Goal: Task Accomplishment & Management: Use online tool/utility

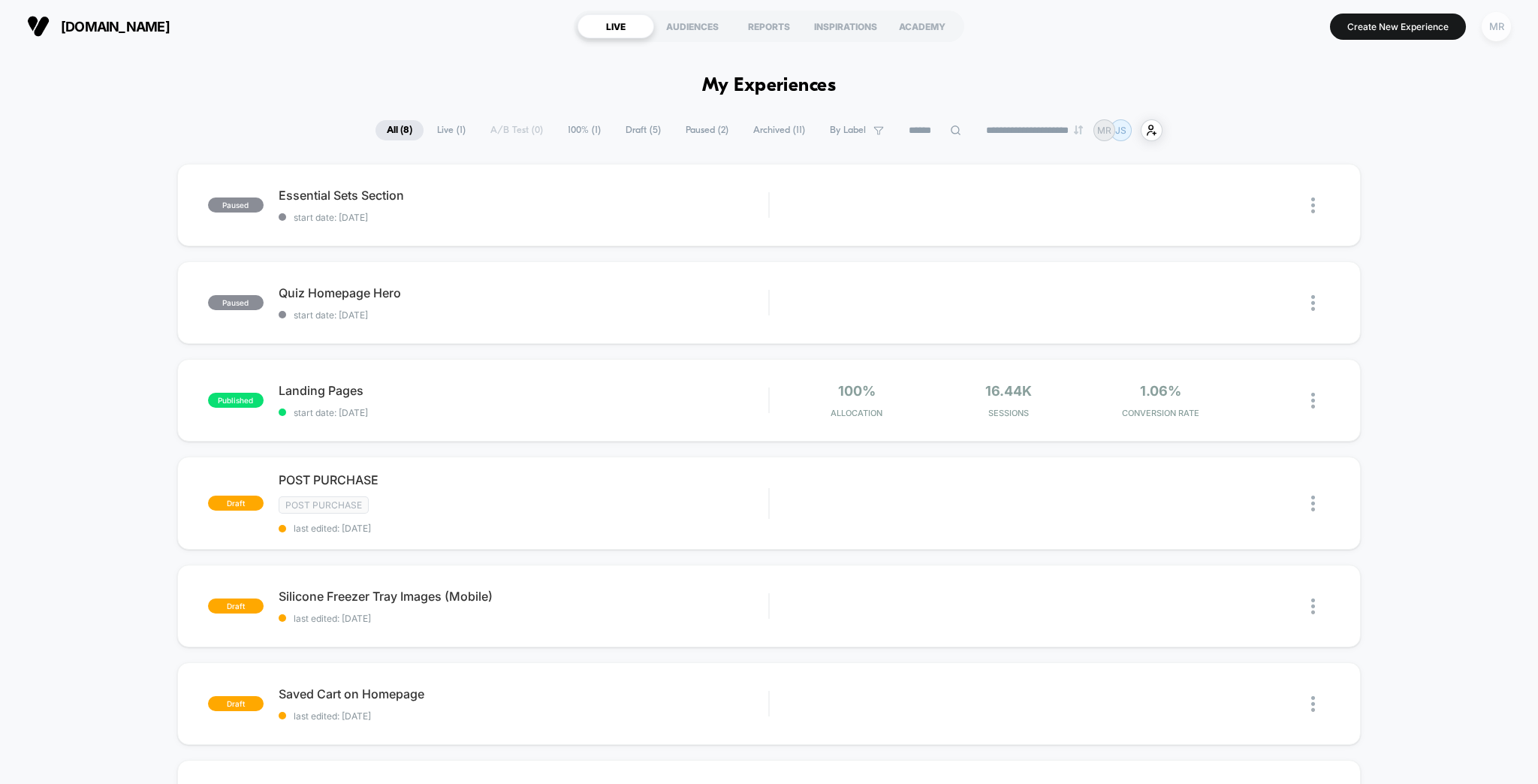
click at [1500, 23] on div "MR" at bounding box center [1496, 27] width 29 height 29
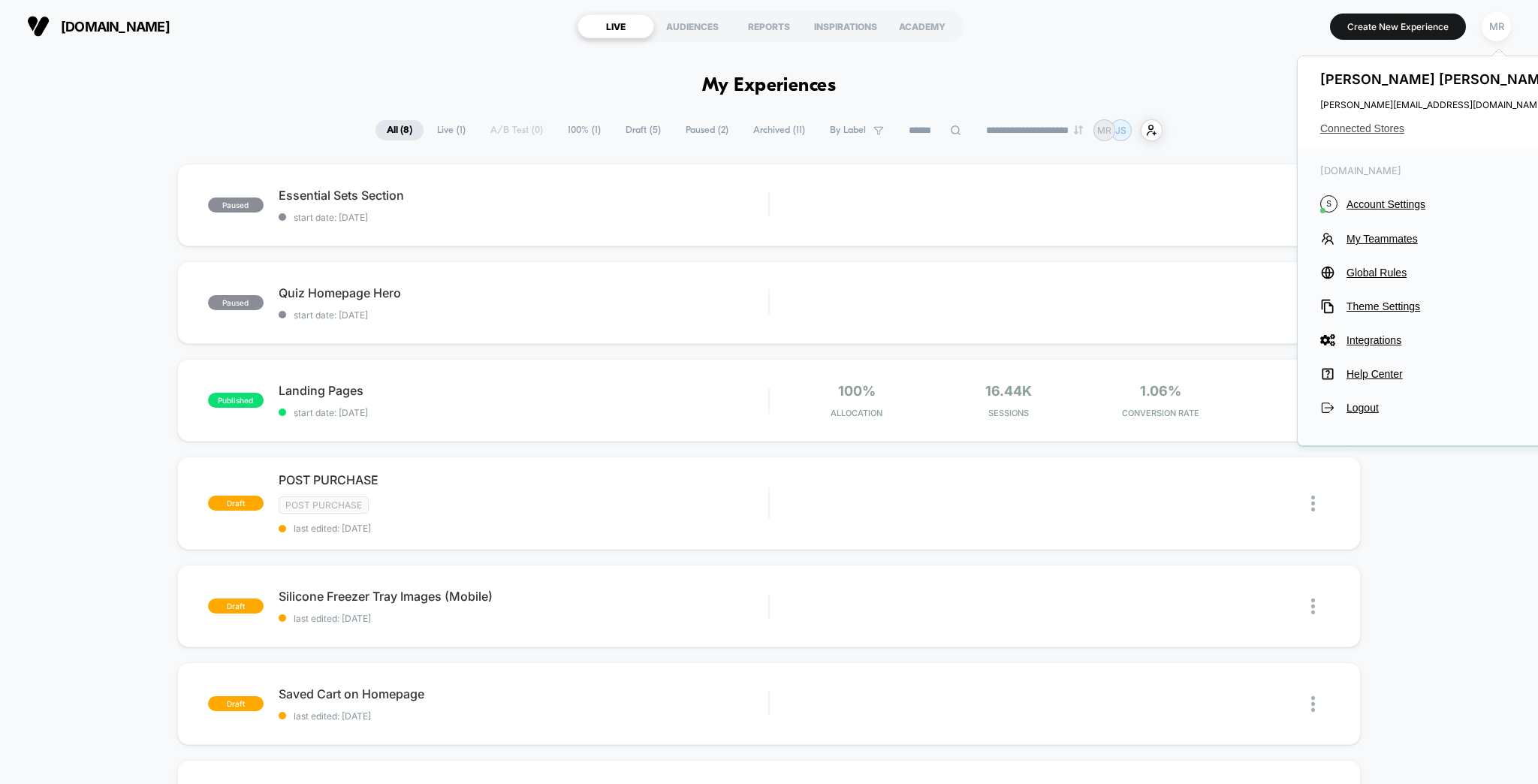
click at [1378, 122] on span "Connected Stores" at bounding box center [1439, 128] width 237 height 12
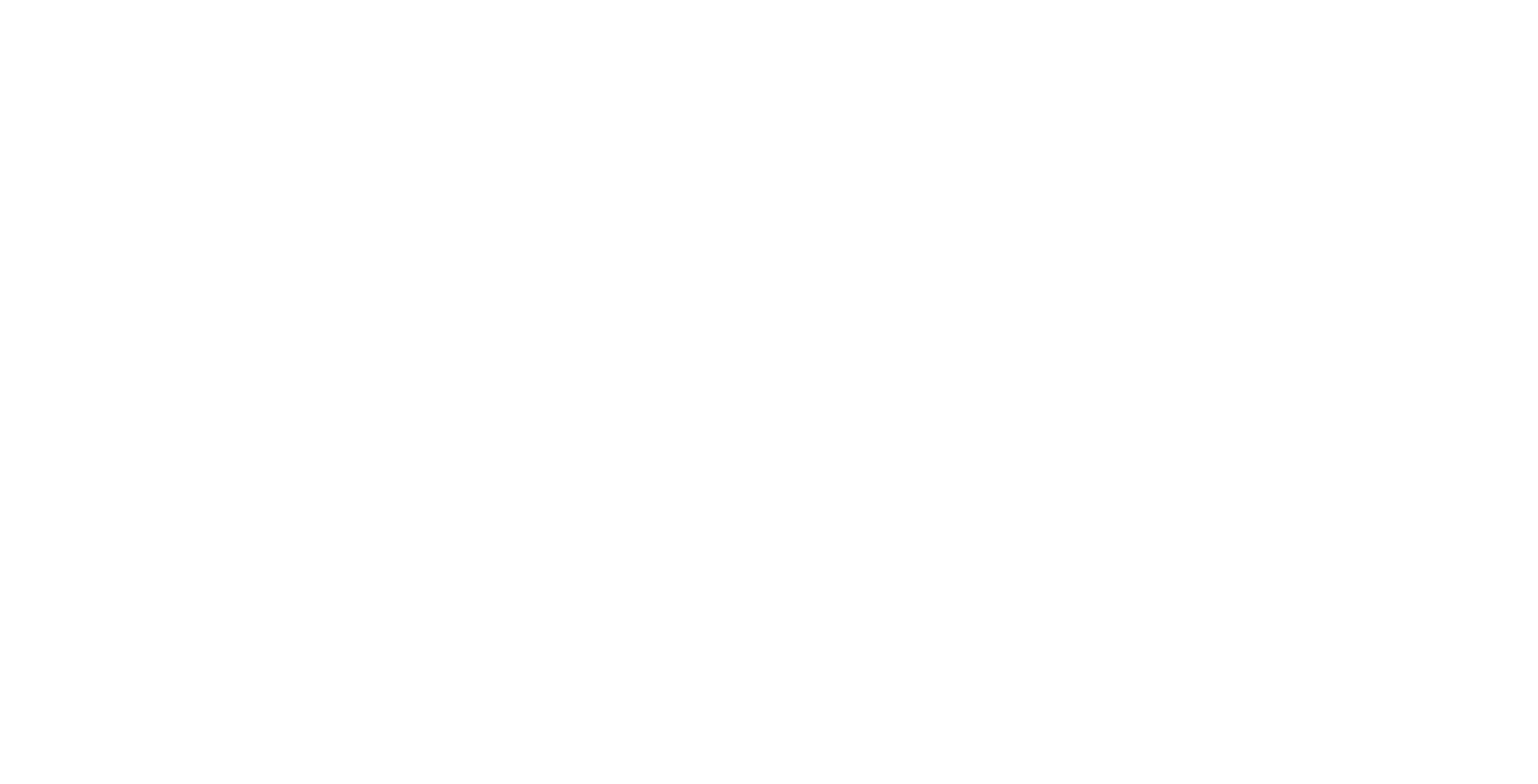
click at [1373, 125] on html "Navigated to [DOMAIN_NAME] | No-code CRO for Shopify" at bounding box center [769, 392] width 1538 height 784
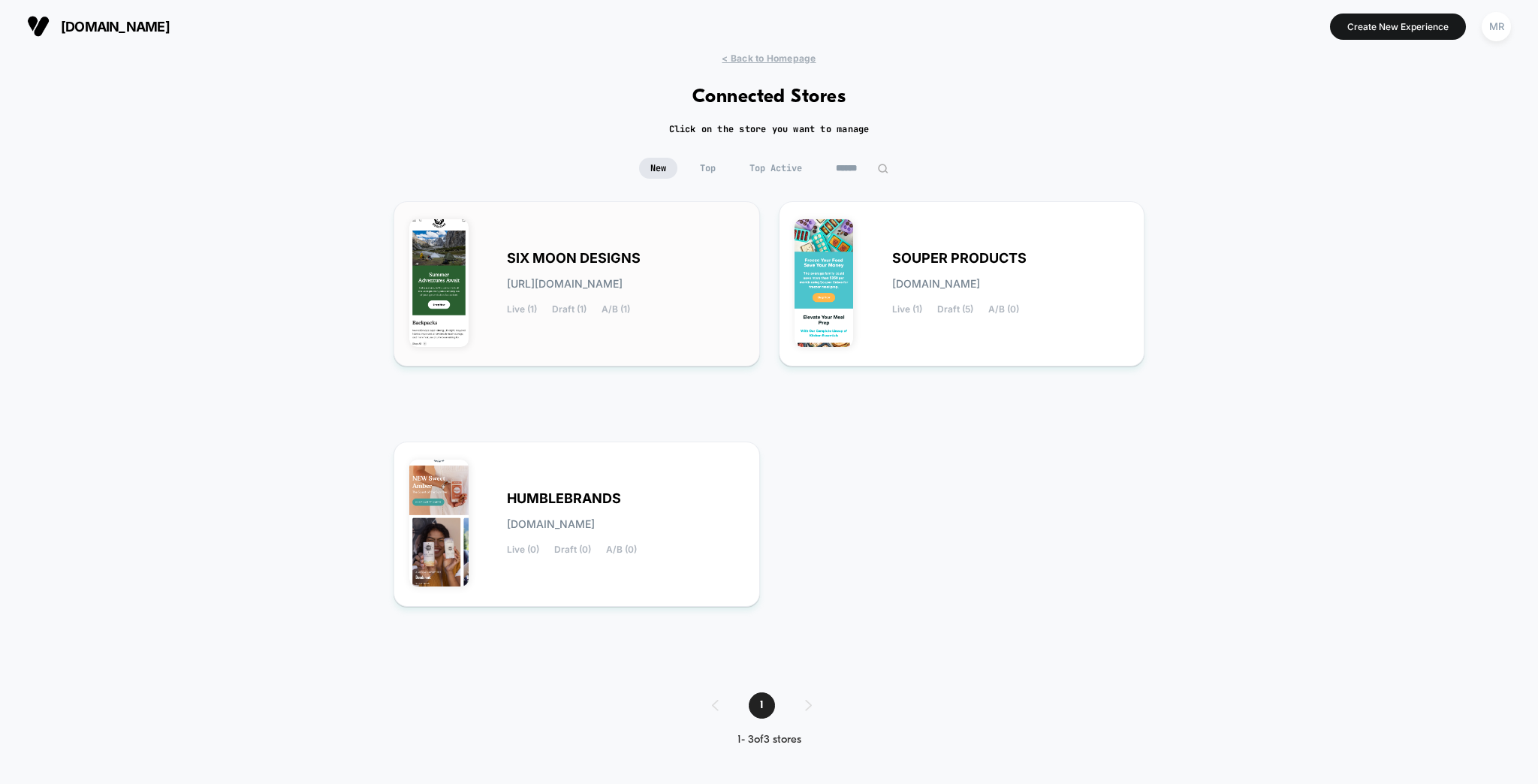
click at [603, 265] on div "SIX MOON DESIGNS [URL][DOMAIN_NAME] Live (1) Draft (1) A/B (1)" at bounding box center [625, 284] width 237 height 62
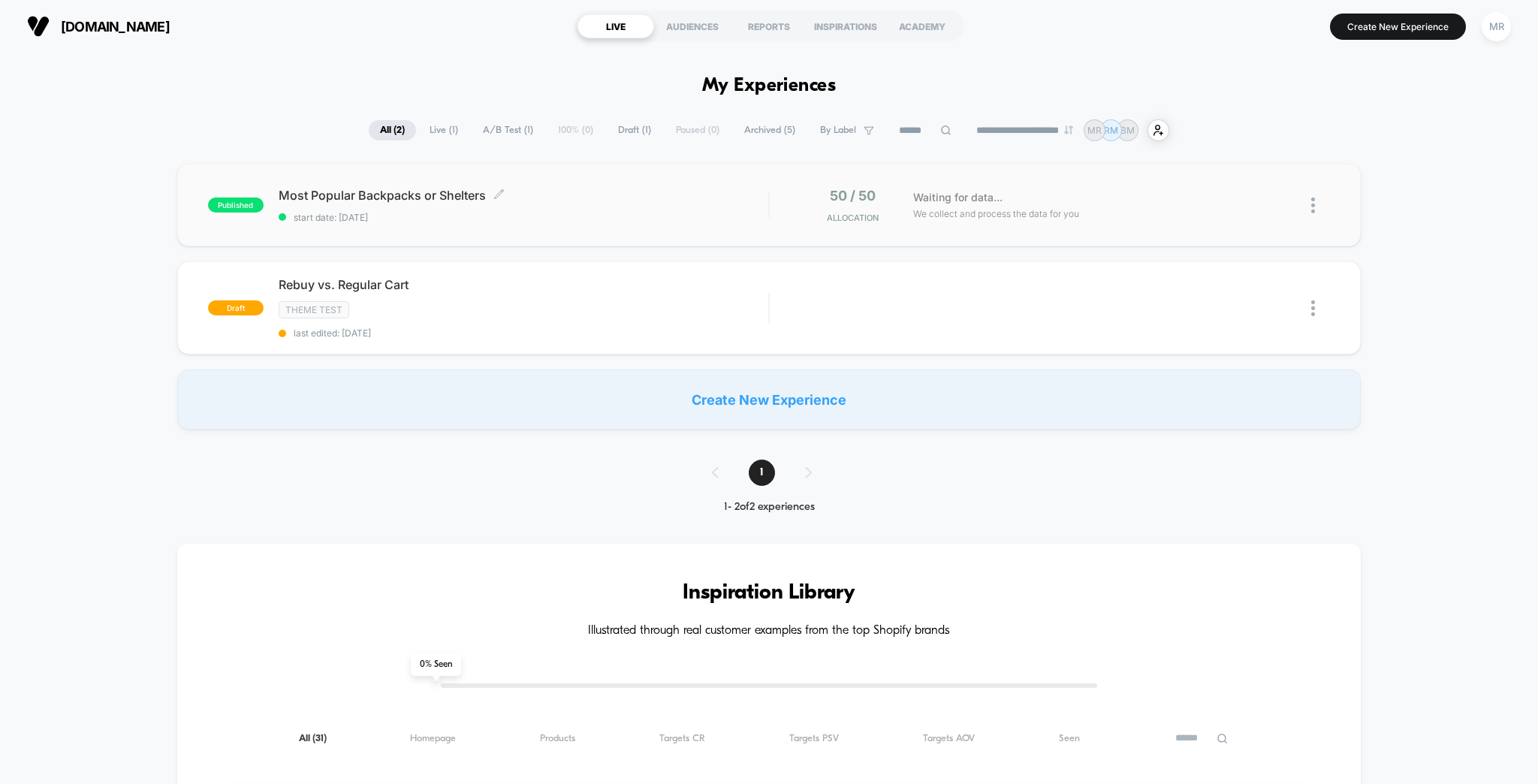
click at [402, 197] on div "Most Popular Backpacks or Shelters Click to edit experience details Click to ed…" at bounding box center [524, 205] width 491 height 35
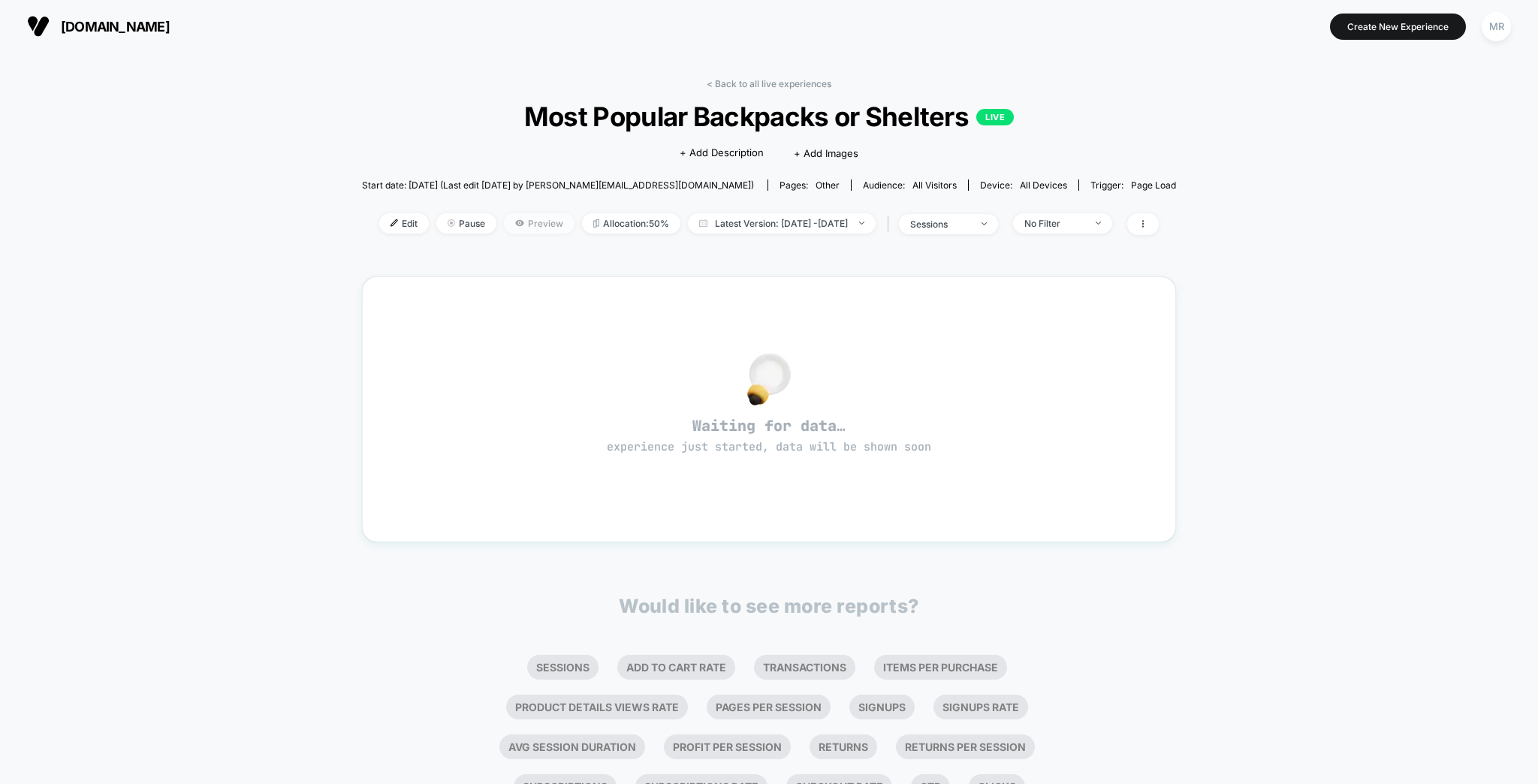
click at [516, 213] on span "Preview" at bounding box center [539, 223] width 71 height 20
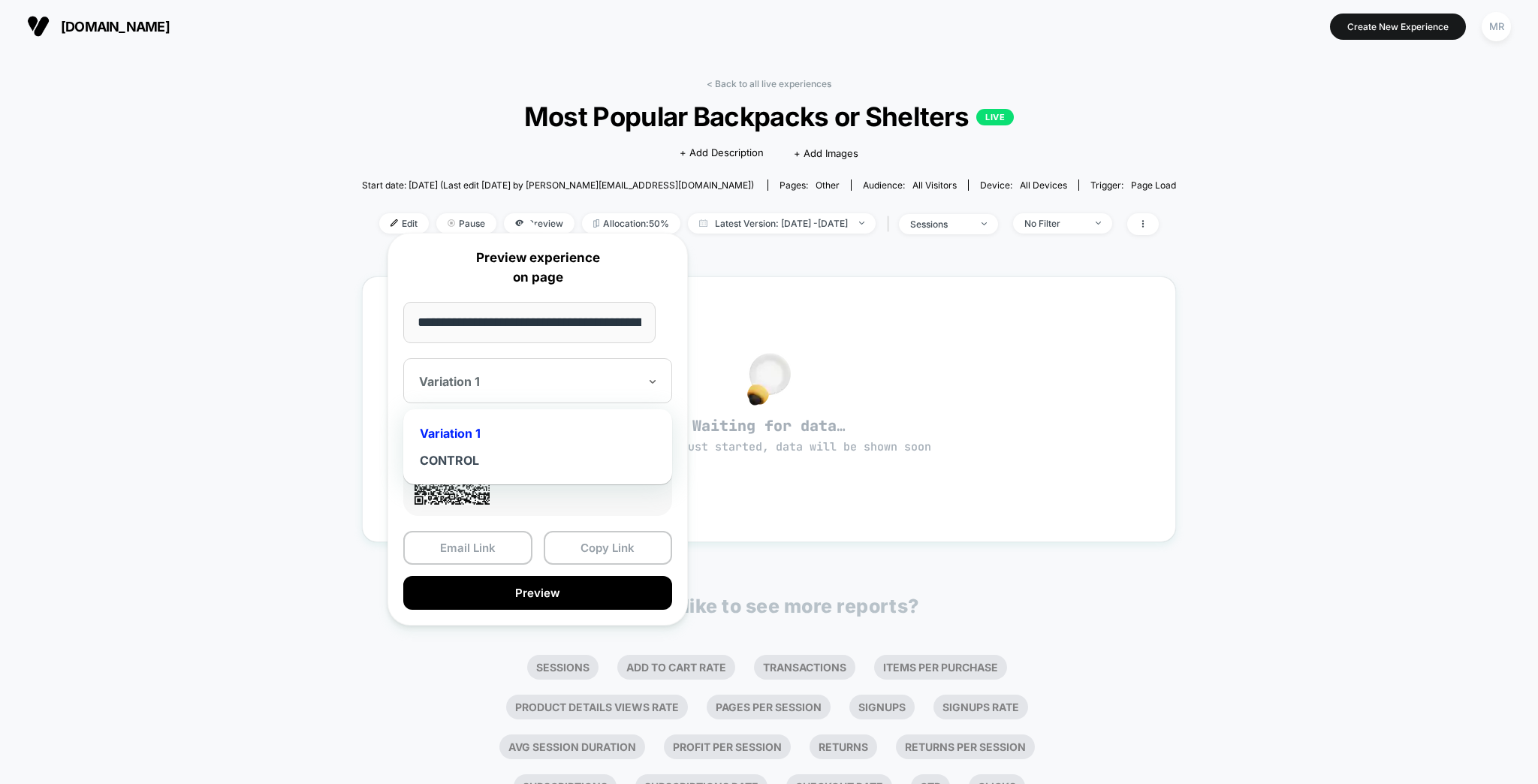
click at [550, 374] on div at bounding box center [529, 381] width 219 height 15
click at [522, 446] on div "CONTROL" at bounding box center [538, 460] width 254 height 27
click at [581, 537] on button "Copy Link" at bounding box center [608, 547] width 129 height 34
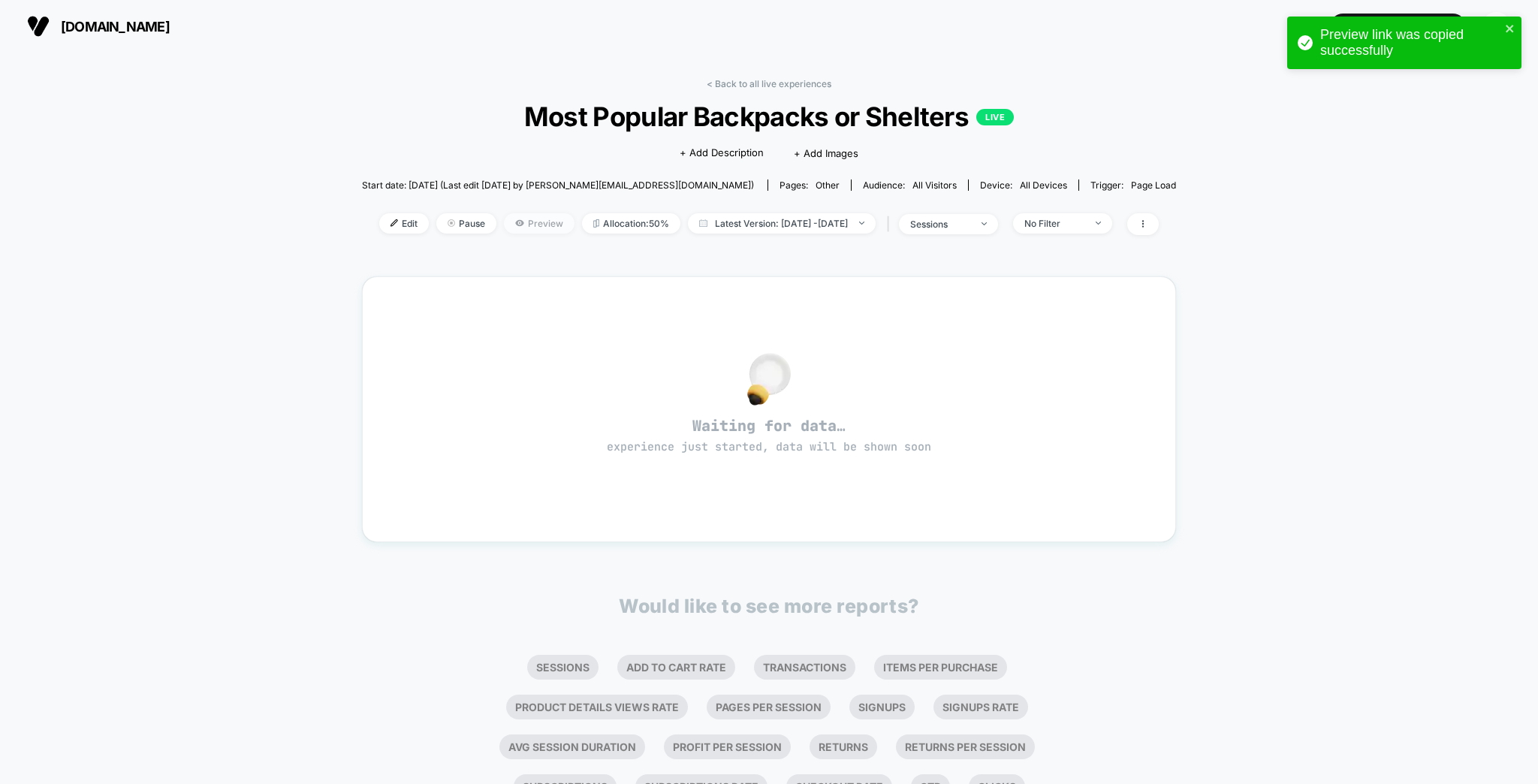
click at [518, 213] on span "Preview" at bounding box center [539, 223] width 71 height 20
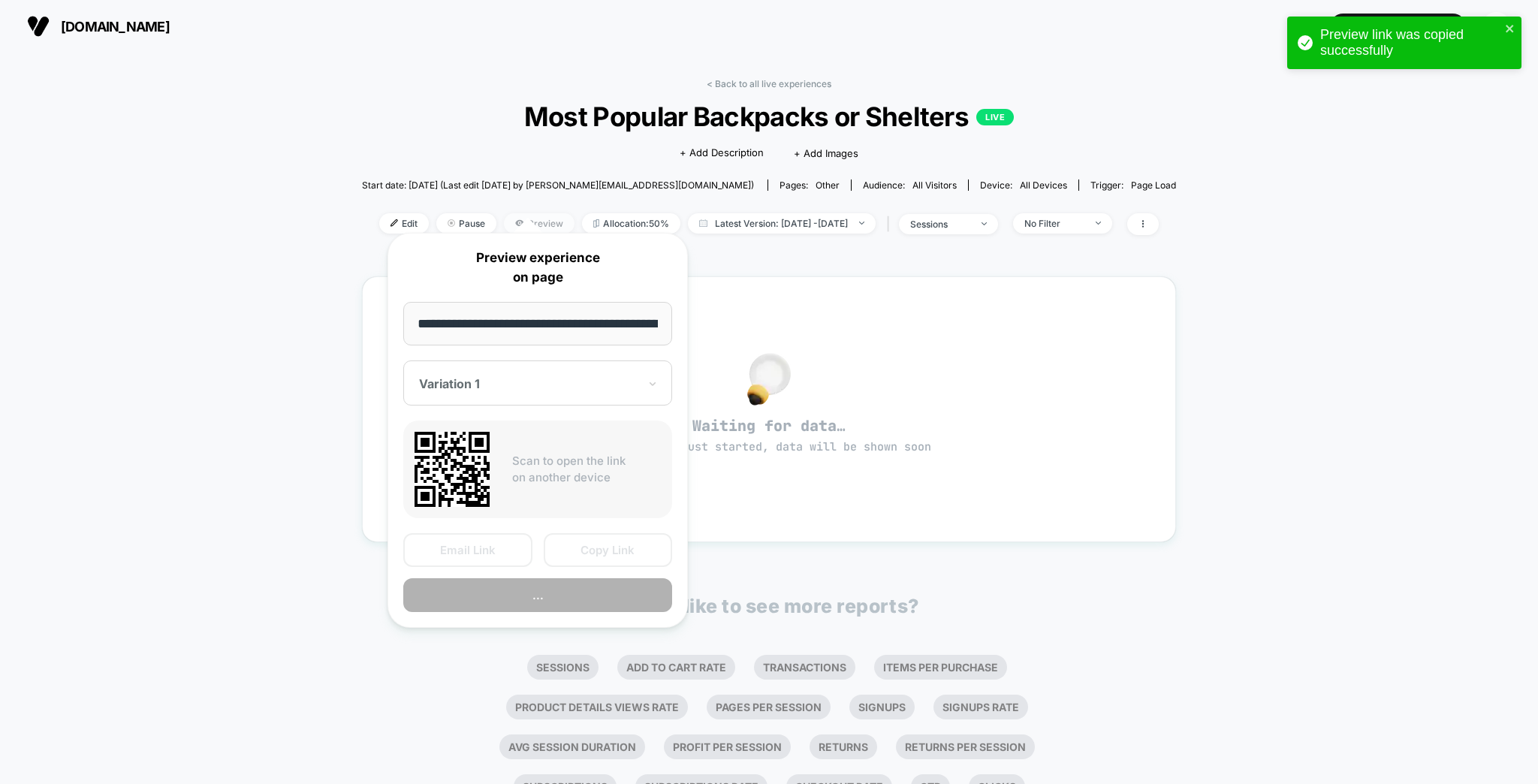
scroll to position [0, 138]
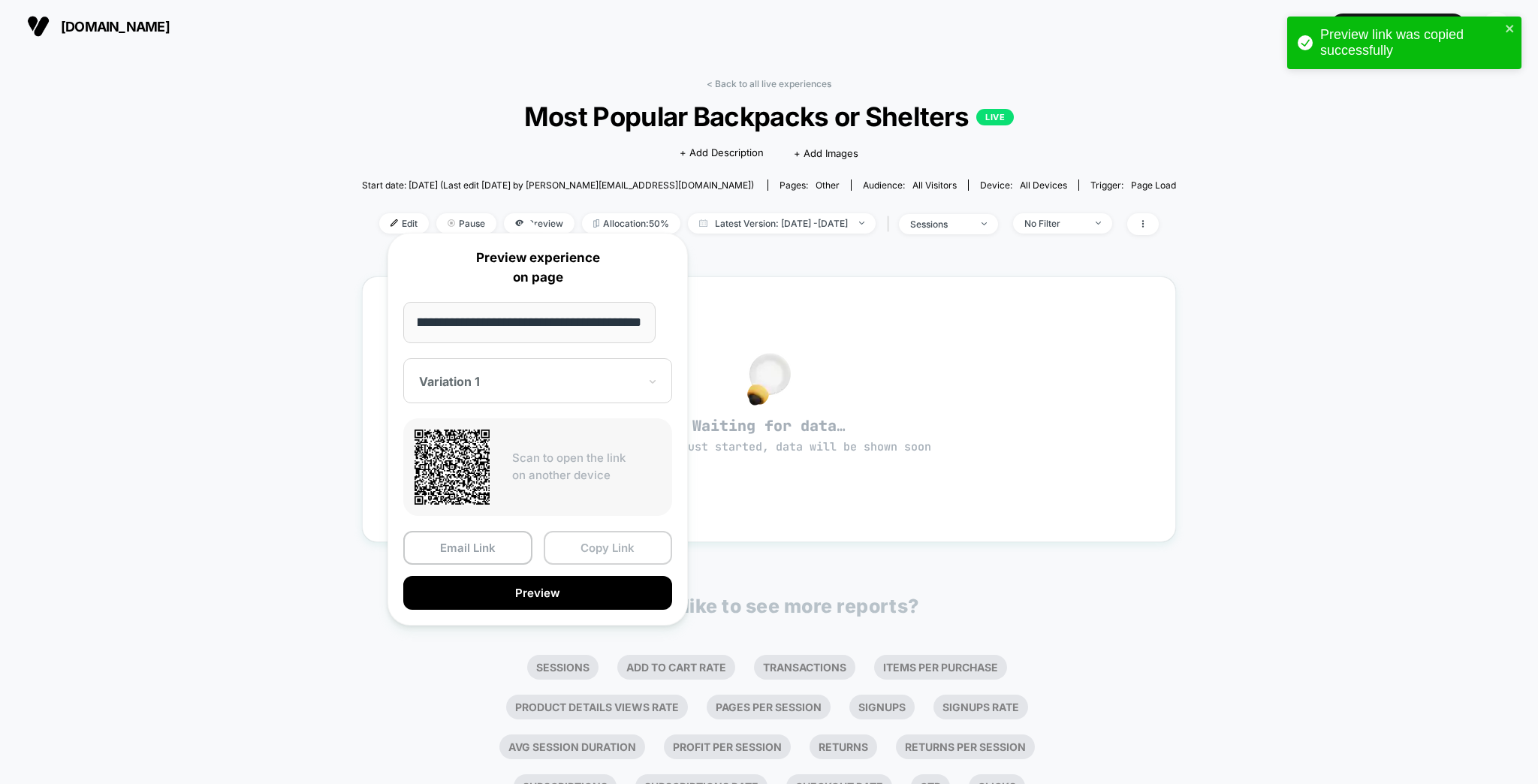
click at [568, 541] on button "Copy Link" at bounding box center [608, 547] width 129 height 34
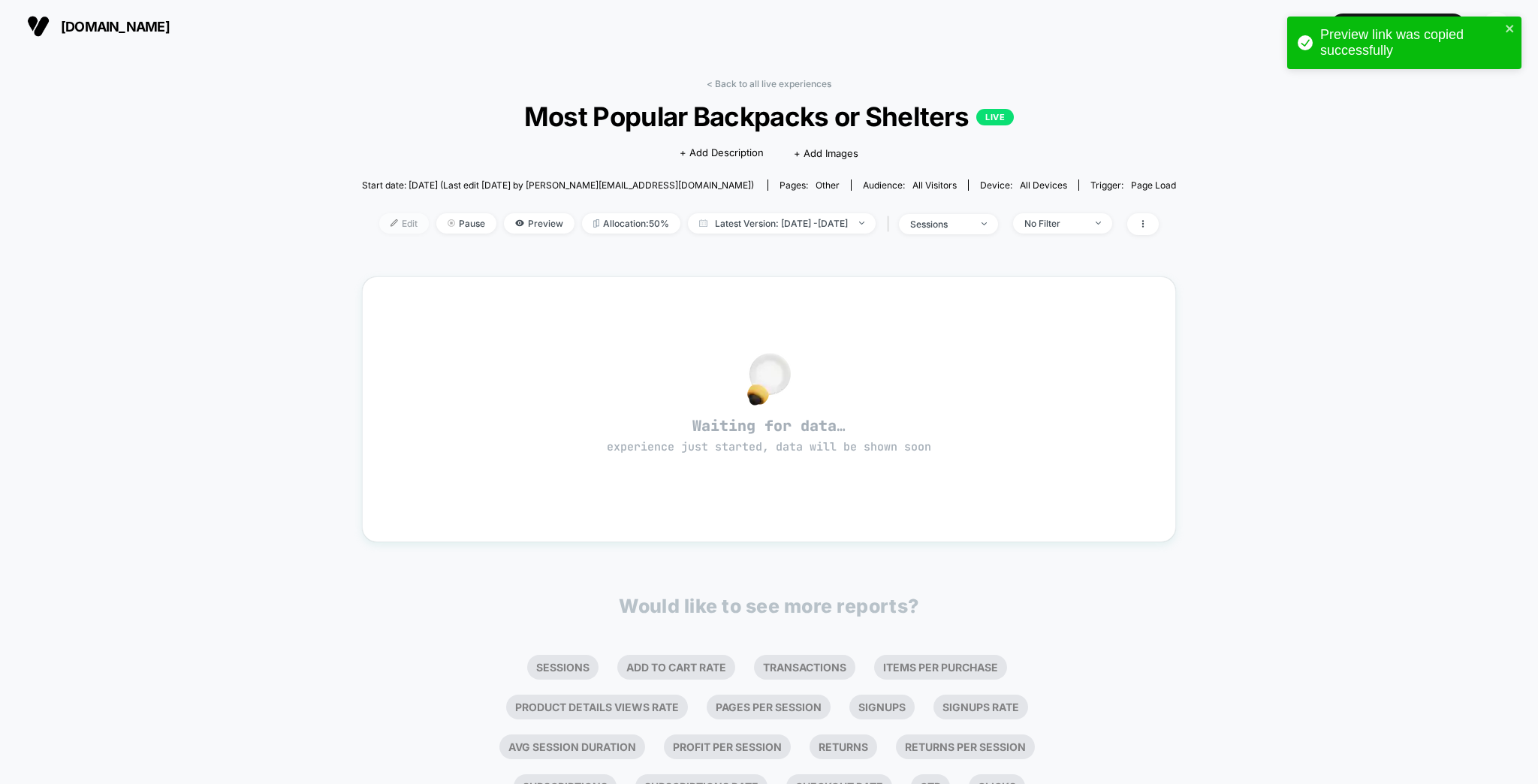
click at [406, 213] on span "Edit" at bounding box center [404, 223] width 50 height 20
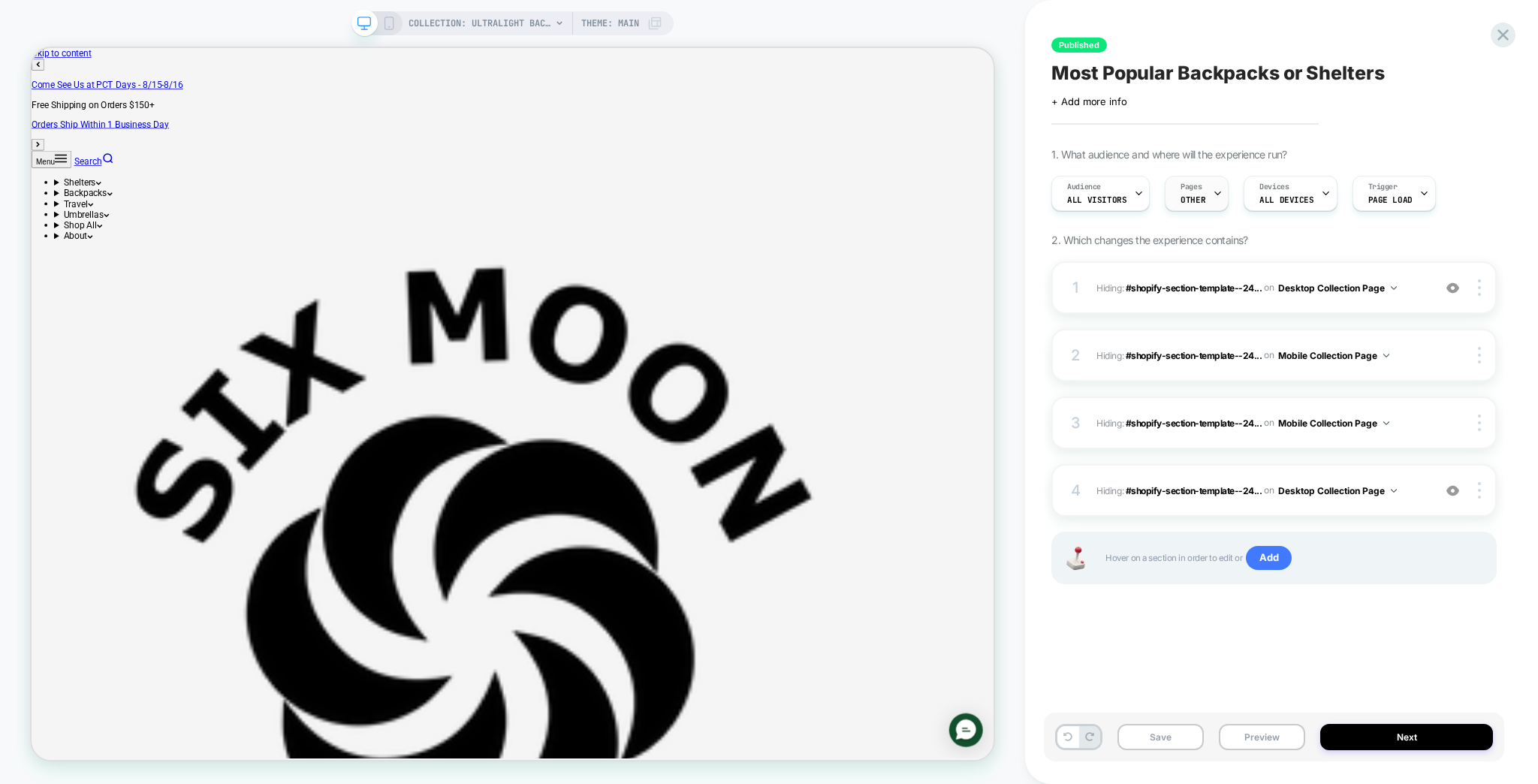
click at [1181, 182] on span "Pages" at bounding box center [1191, 187] width 21 height 11
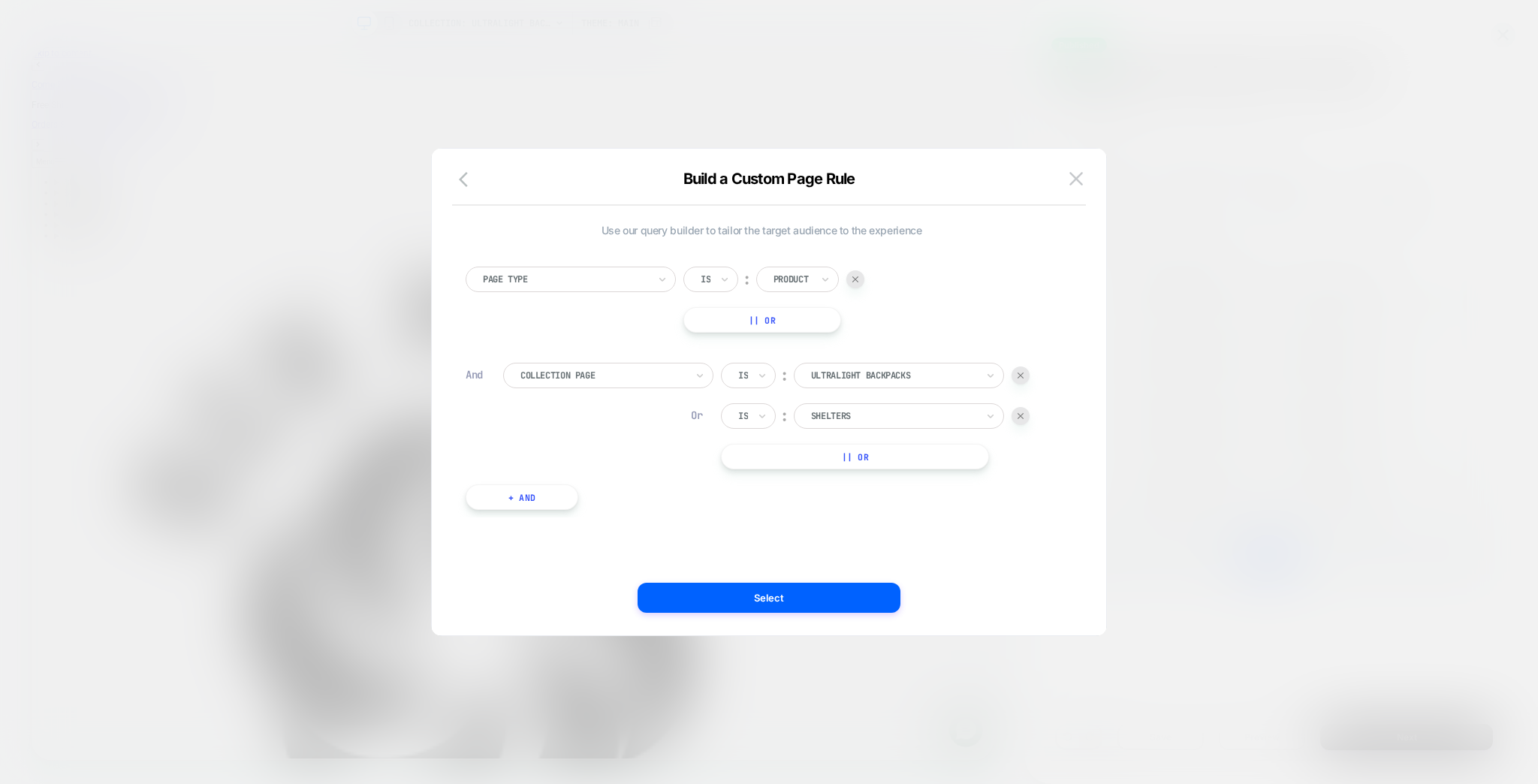
click at [606, 272] on div at bounding box center [565, 278] width 165 height 13
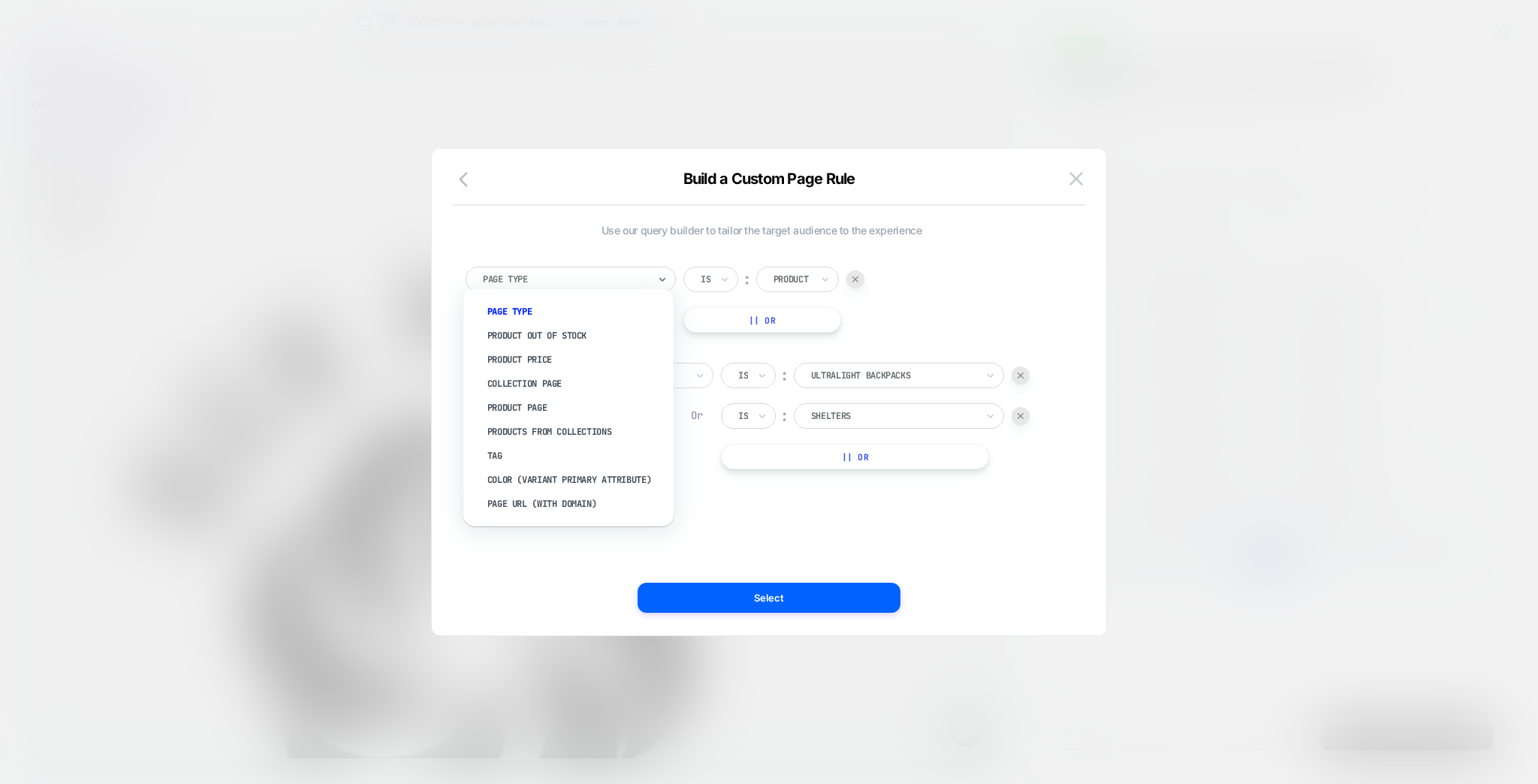
click at [583, 546] on div "Use our query builder to tailor the target audience to the experience option Pa…" at bounding box center [761, 392] width 630 height 426
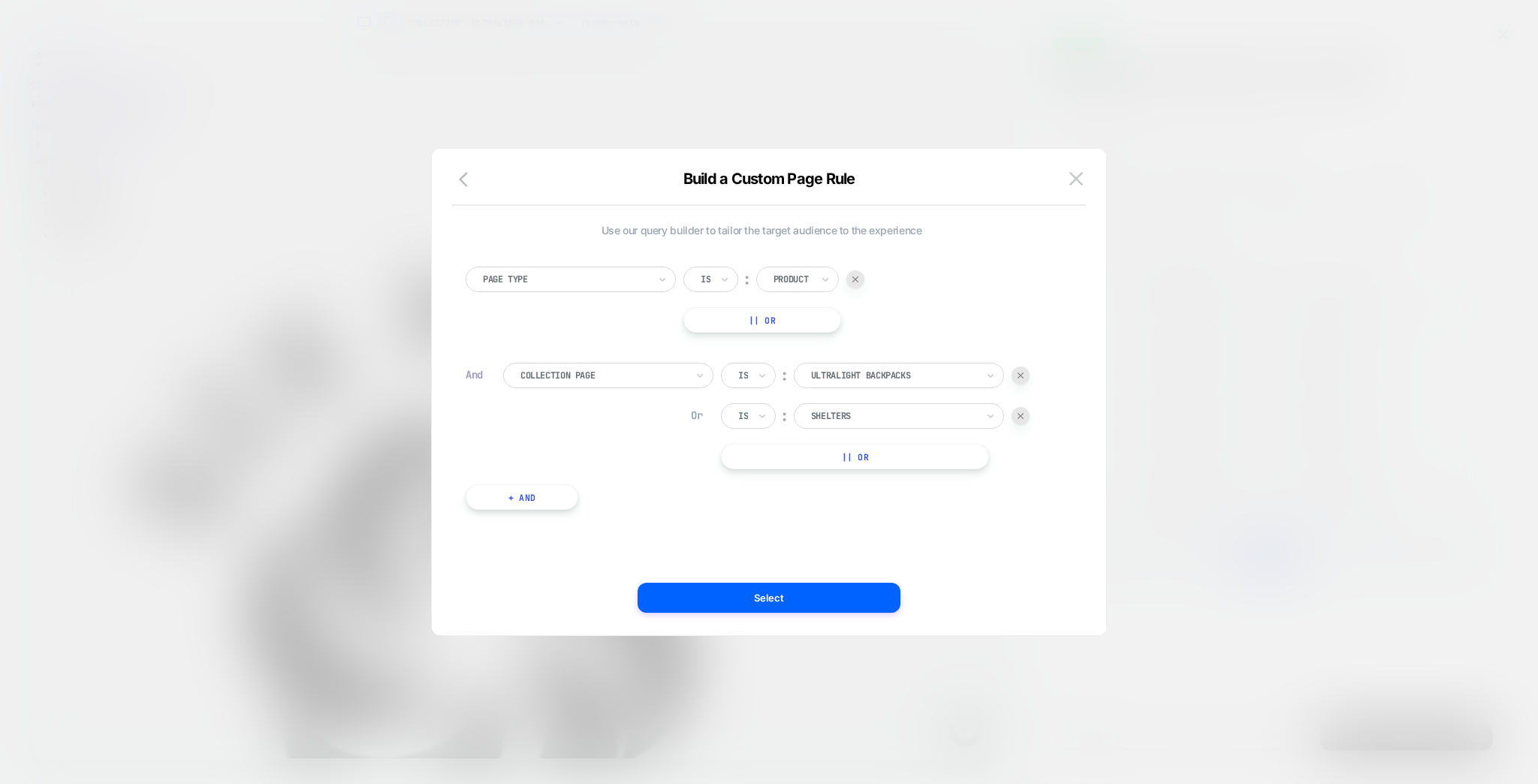
click at [929, 369] on div at bounding box center [893, 375] width 165 height 13
click at [1061, 437] on div "Page Type Is ︰ Product || Or And Collection Page Is ︰ Ultralight Backpacks Or I…" at bounding box center [761, 380] width 607 height 273
click at [1077, 173] on img at bounding box center [1075, 178] width 13 height 12
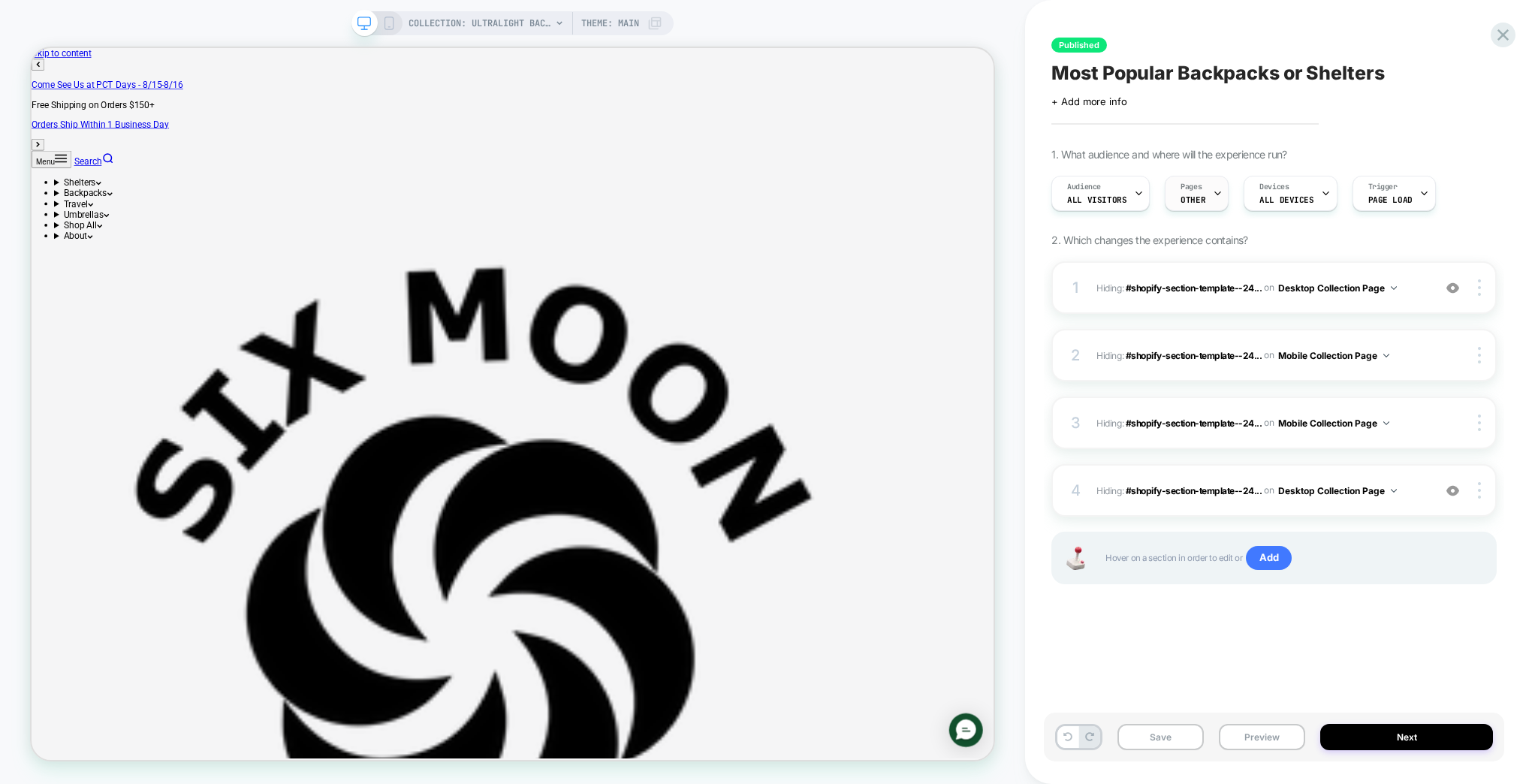
click at [1181, 194] on span "OTHER" at bounding box center [1193, 200] width 25 height 11
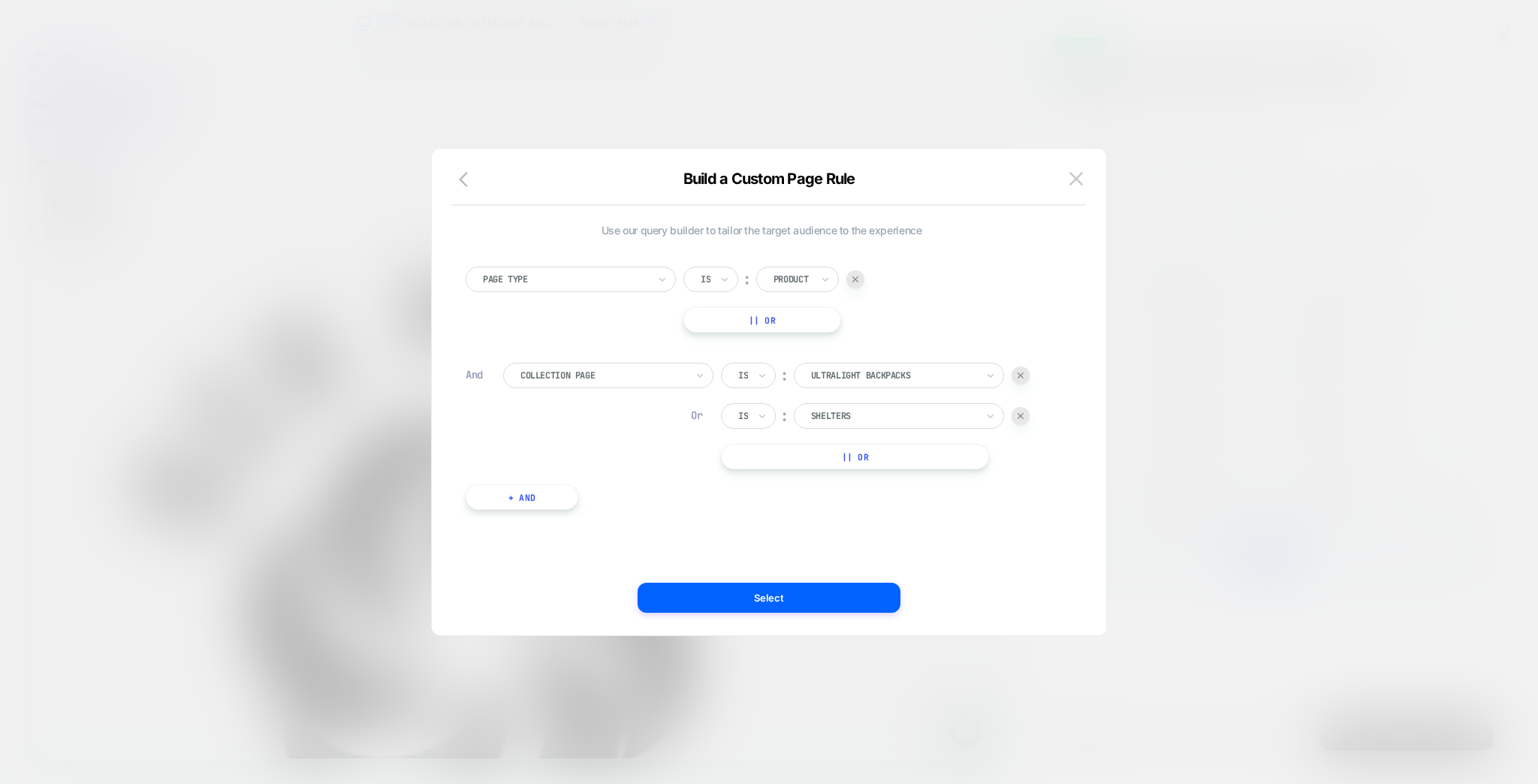
click at [792, 271] on div "Product" at bounding box center [792, 279] width 41 height 17
click at [806, 354] on div "Collection" at bounding box center [814, 359] width 97 height 24
click at [808, 598] on button "Select" at bounding box center [769, 598] width 263 height 30
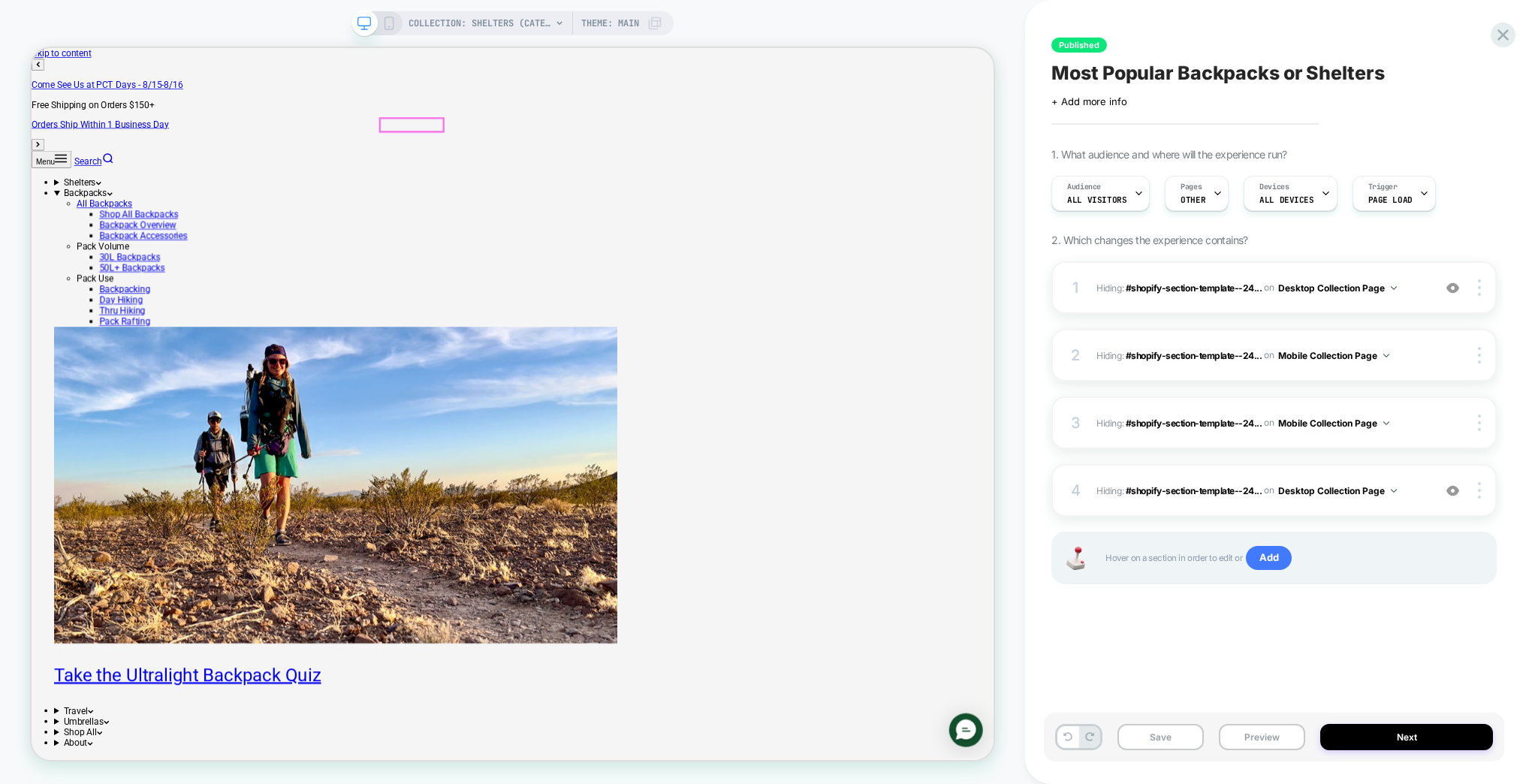
click at [516, 234] on summary "Backpacks" at bounding box center [689, 241] width 1254 height 14
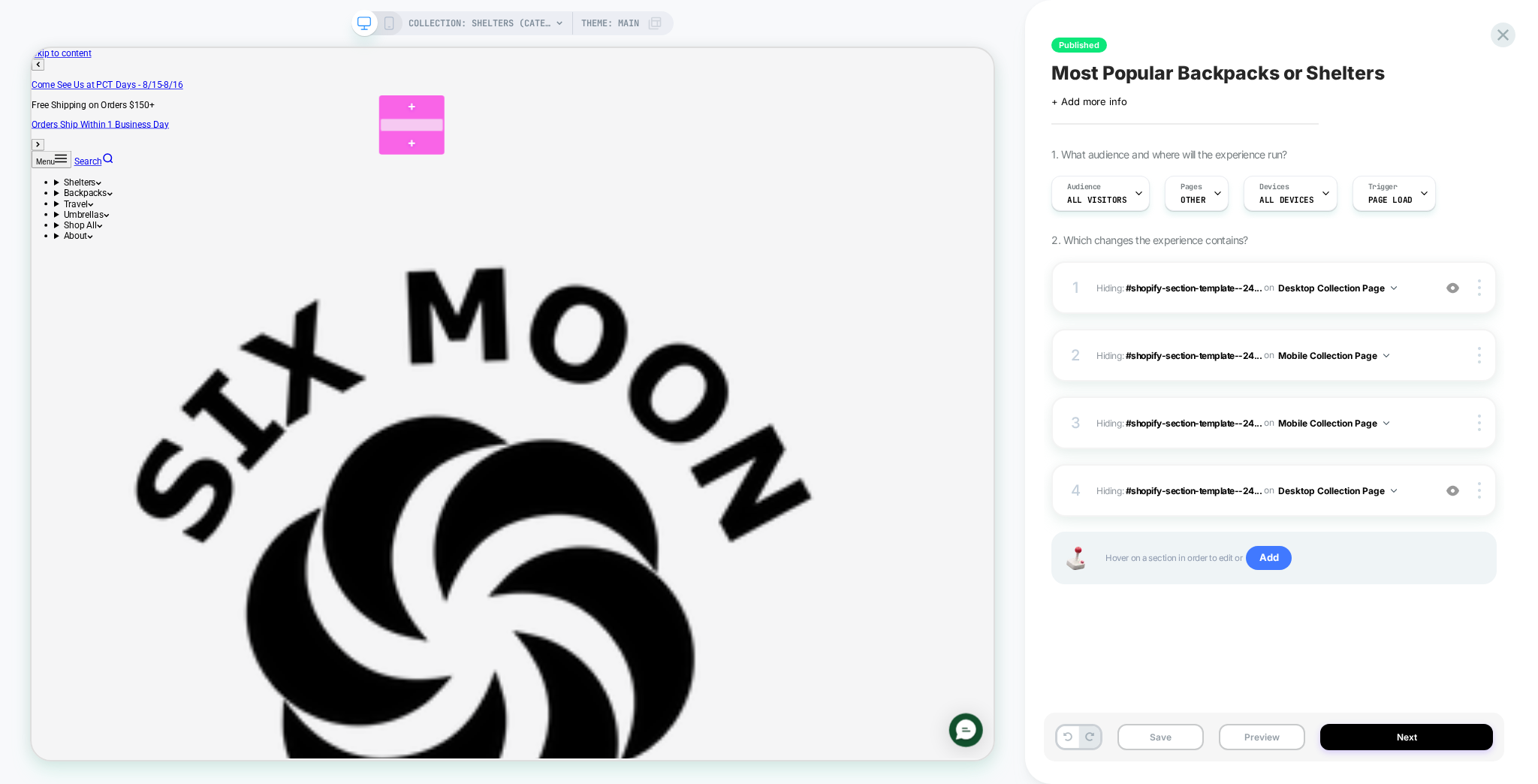
click at [516, 152] on div at bounding box center [538, 151] width 84 height 18
click at [516, 152] on div at bounding box center [587, 152] width 142 height 1
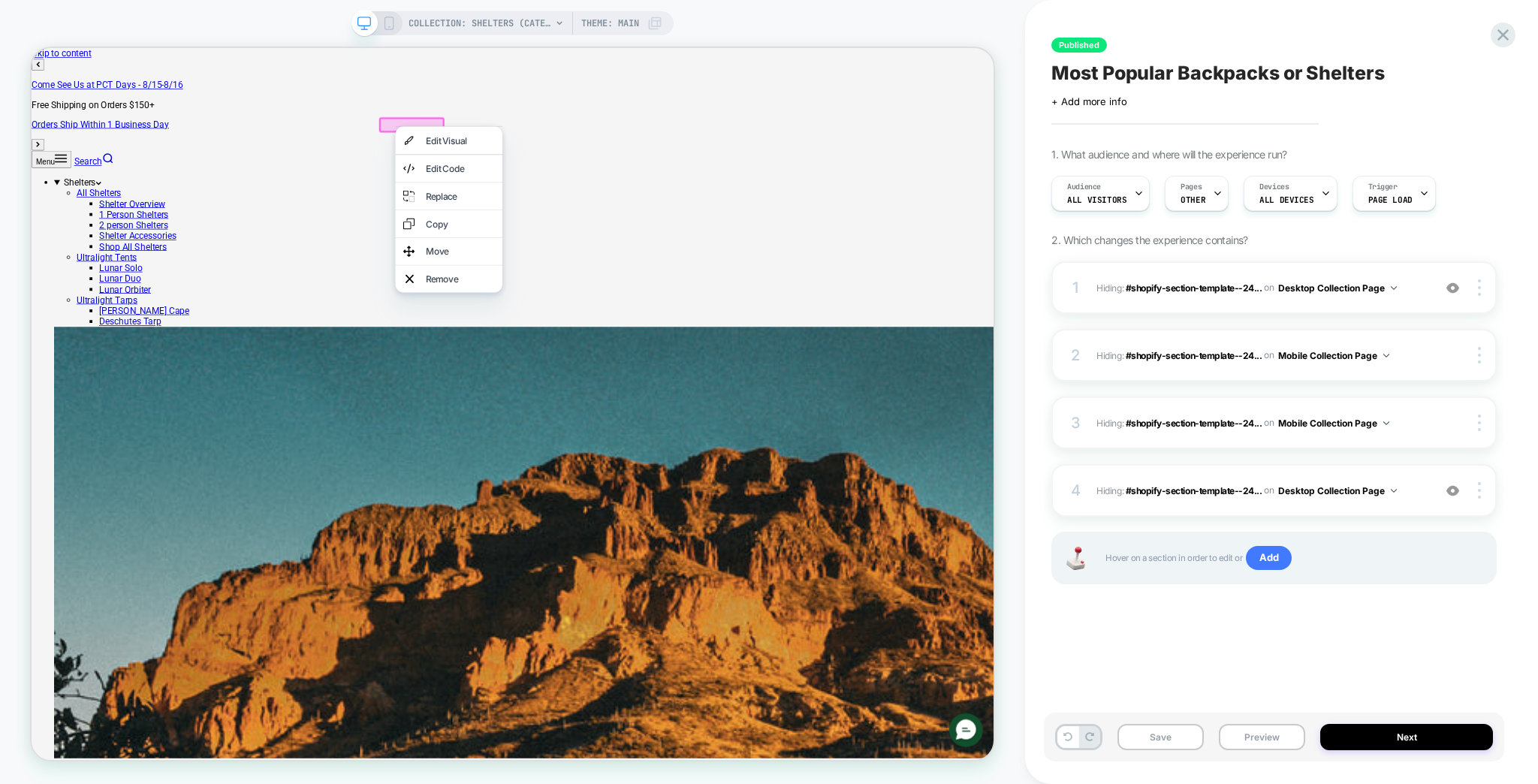
click at [410, 220] on summary "Shelters" at bounding box center [689, 227] width 1254 height 14
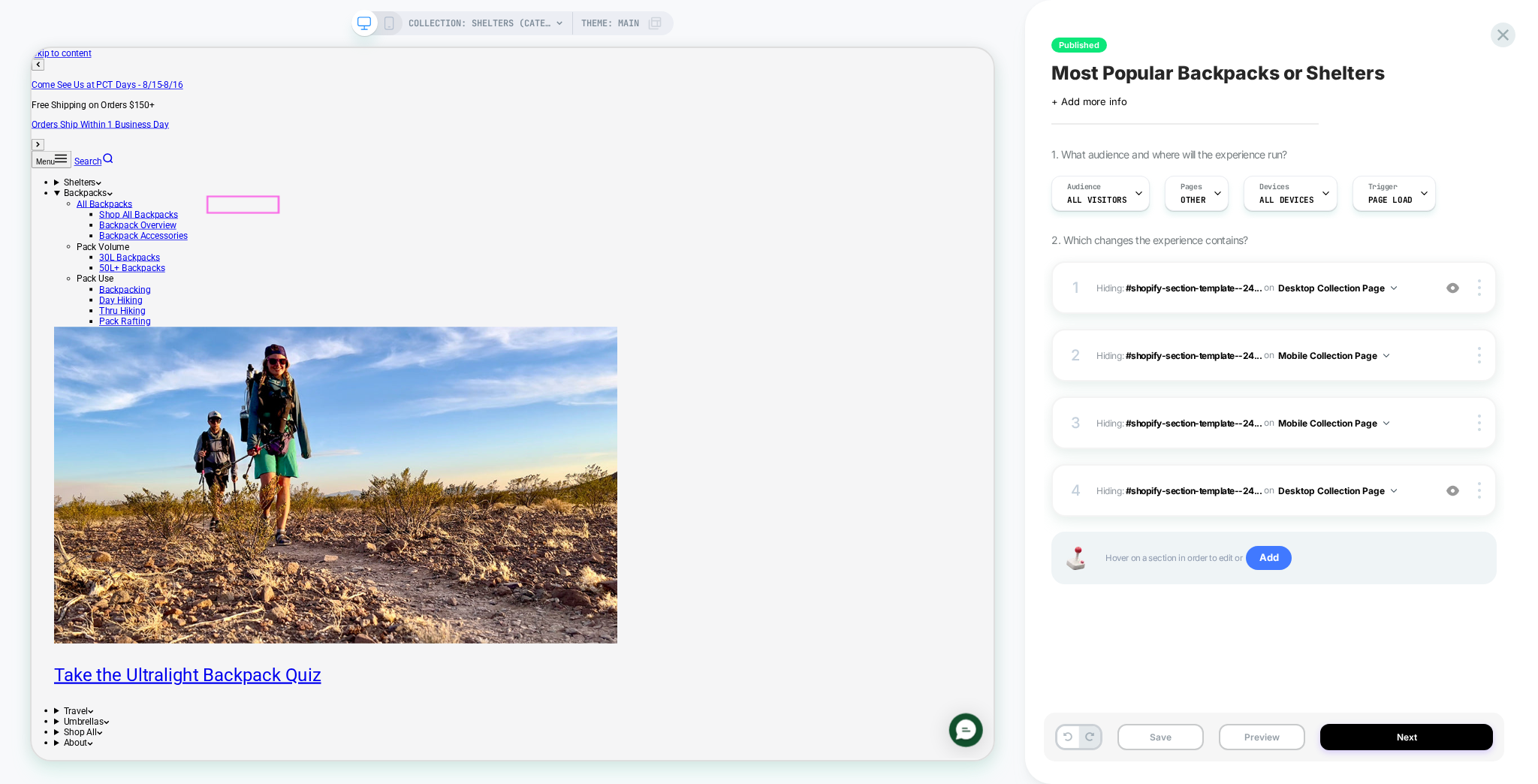
click at [166, 255] on span "All Backpacks" at bounding box center [129, 255] width 74 height 14
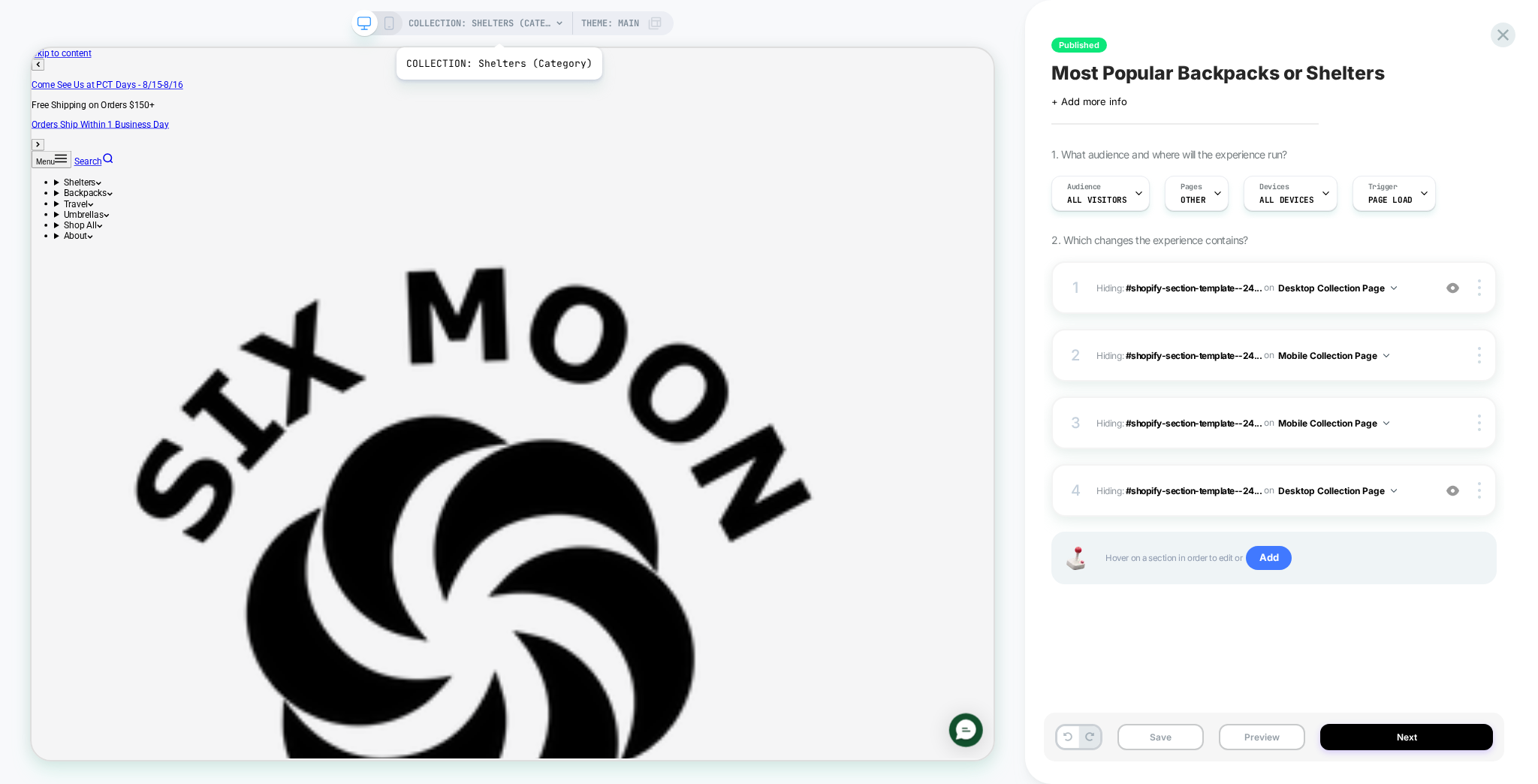
click at [496, 25] on span "COLLECTION: Shelters (Category)" at bounding box center [479, 23] width 142 height 24
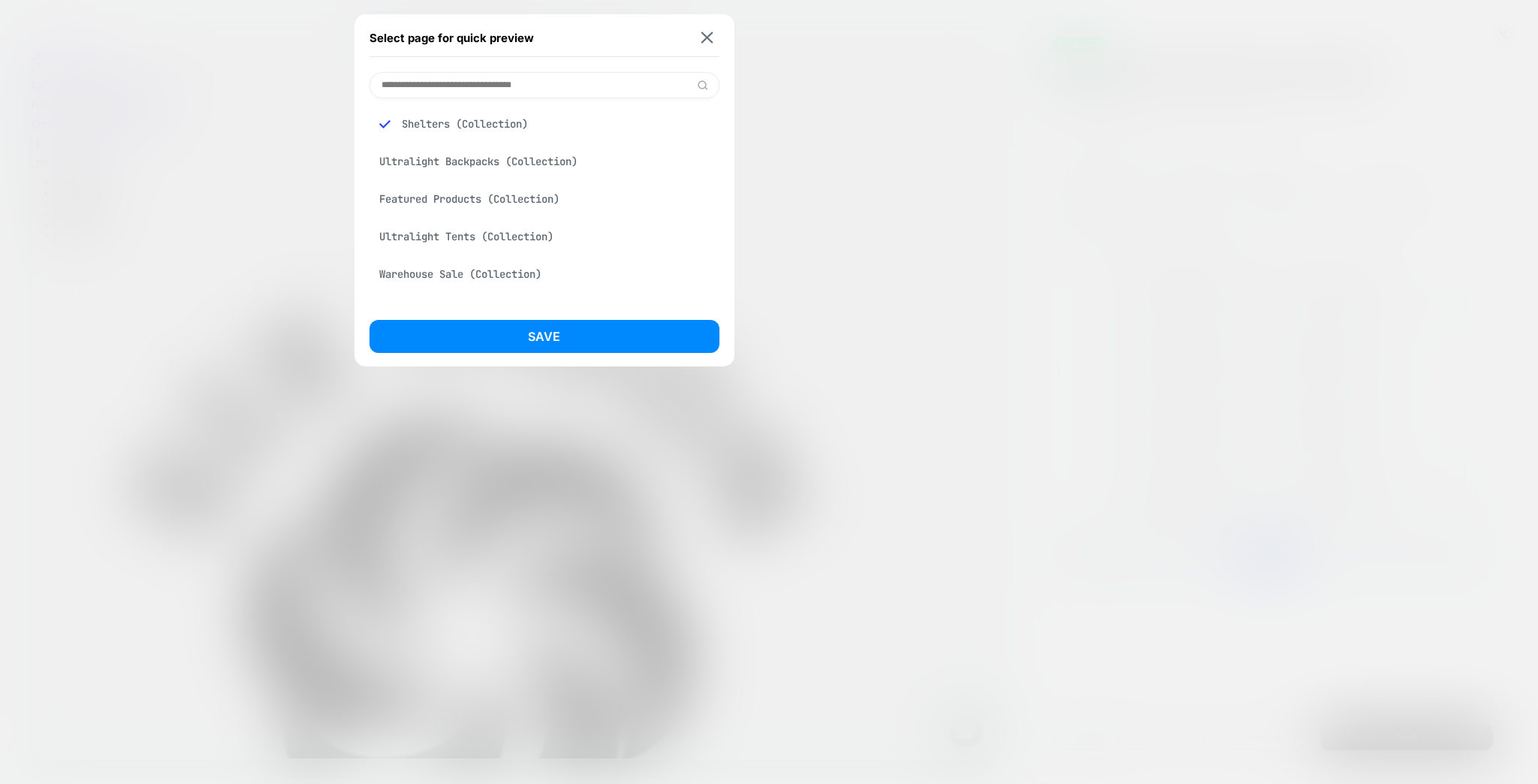
click at [466, 153] on div "Ultralight Backpacks (Collection)" at bounding box center [545, 161] width 350 height 28
click at [531, 322] on button "Save" at bounding box center [545, 336] width 350 height 33
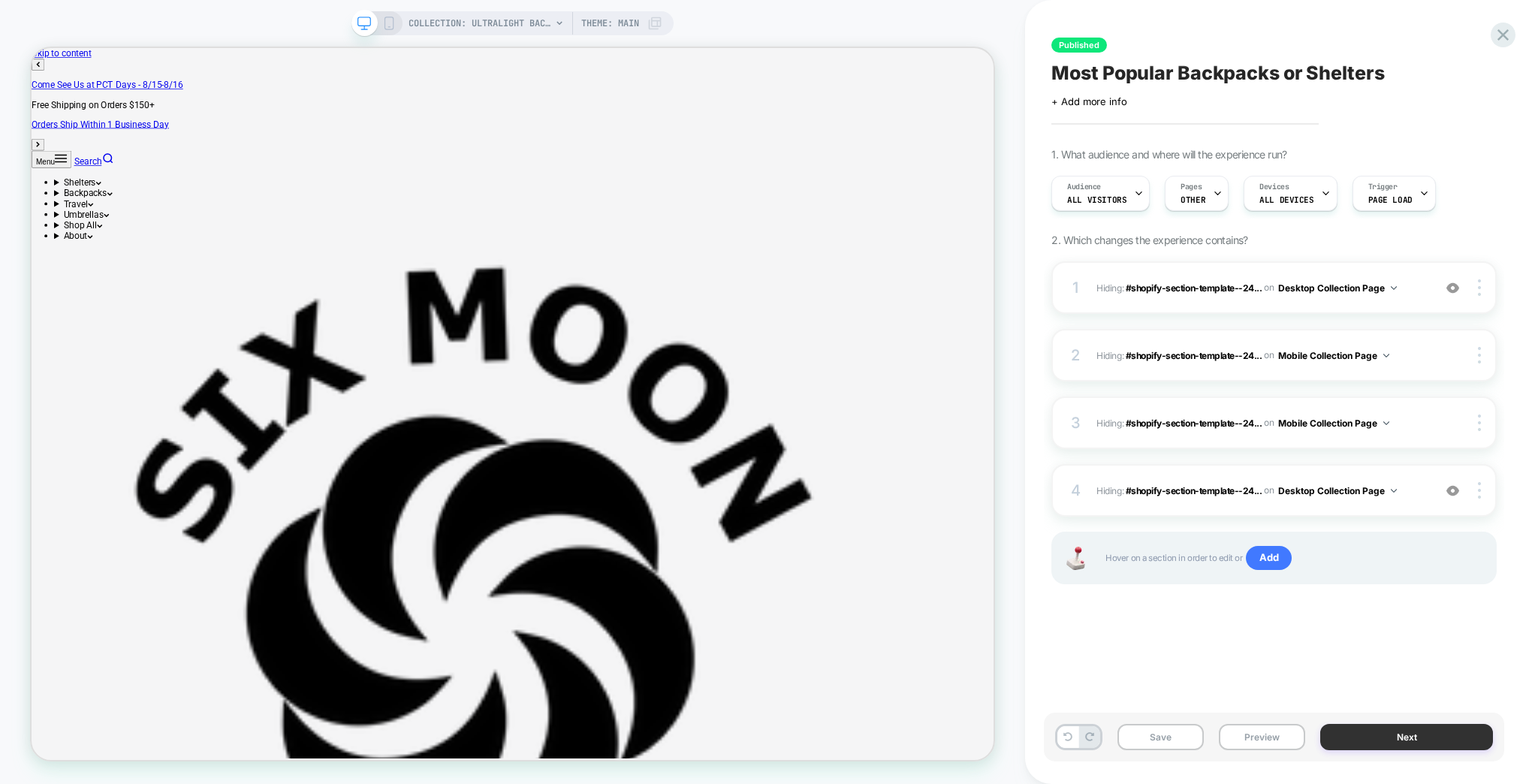
click at [1408, 743] on button "Next" at bounding box center [1406, 737] width 172 height 27
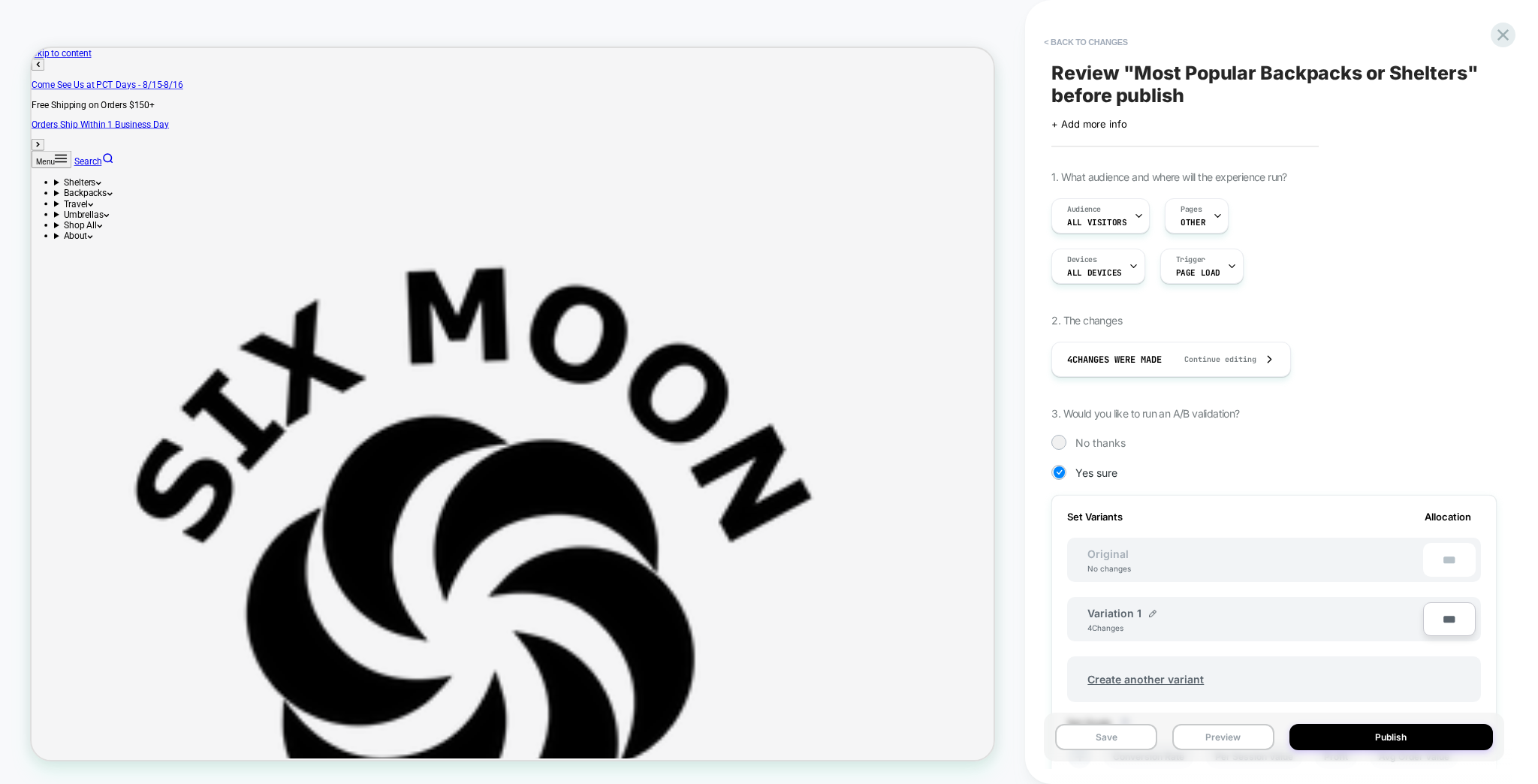
scroll to position [0, 2]
click at [1382, 745] on button "Publish" at bounding box center [1391, 737] width 203 height 27
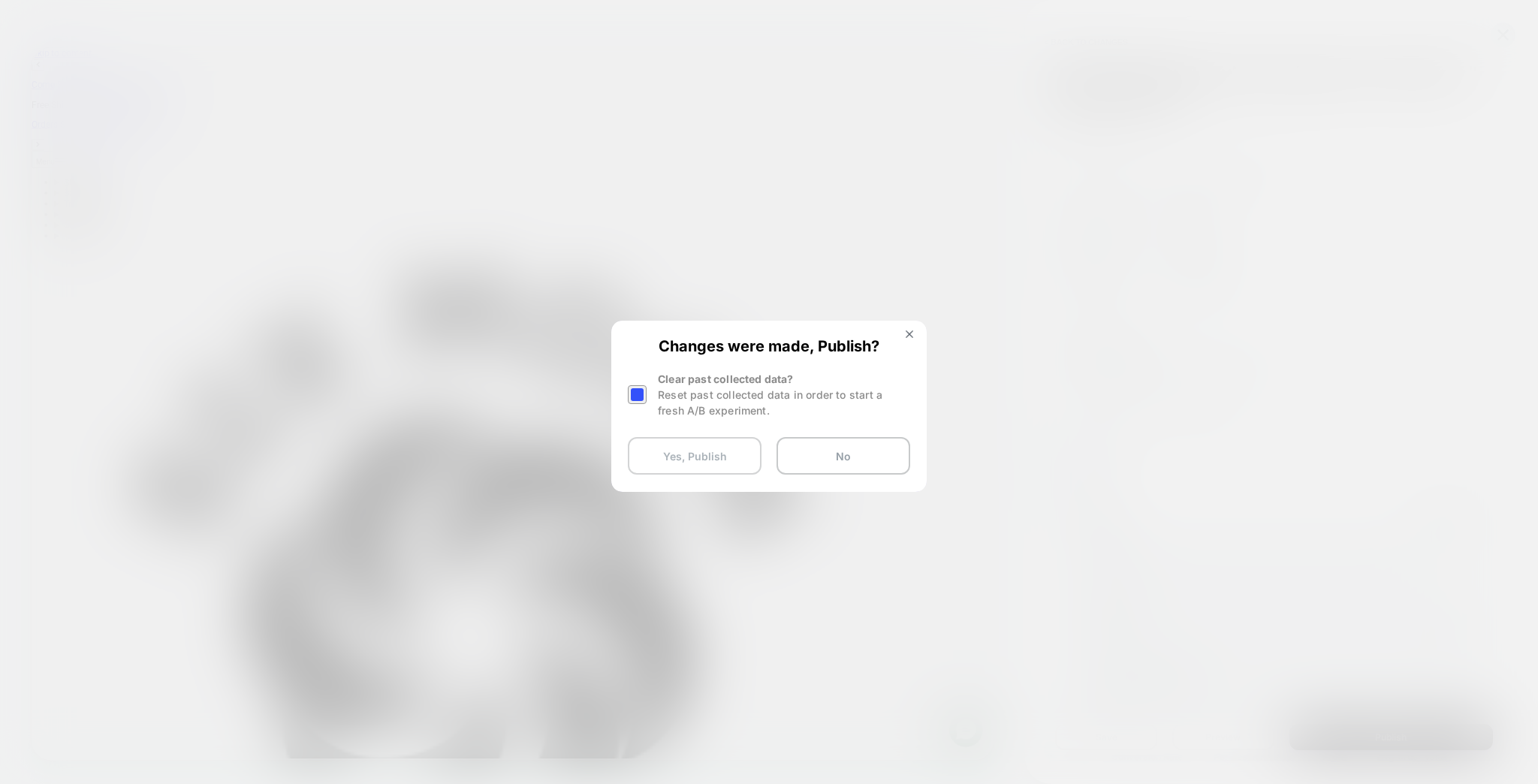
click at [727, 453] on button "Yes, Publish" at bounding box center [694, 455] width 134 height 37
